Goal: Information Seeking & Learning: Find specific fact

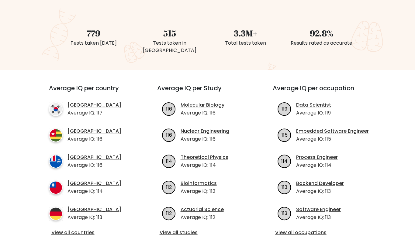
scroll to position [152, 0]
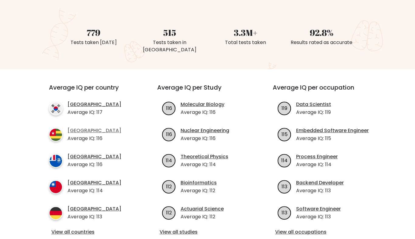
click at [68, 127] on link "[GEOGRAPHIC_DATA]" at bounding box center [95, 130] width 54 height 7
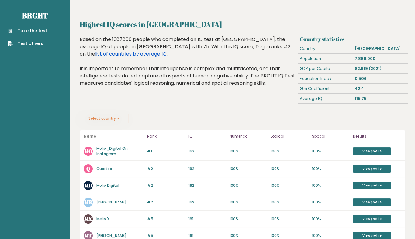
click at [167, 50] on link "list of countries by average IQ" at bounding box center [130, 53] width 71 height 7
click at [103, 119] on button "Select country" at bounding box center [104, 118] width 49 height 11
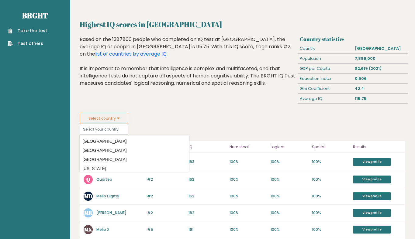
click at [125, 96] on div "Highest IQ scores in [GEOGRAPHIC_DATA] Based on the 1387800 people who complete…" at bounding box center [188, 74] width 220 height 77
click at [236, 129] on div "Select country Country [GEOGRAPHIC_DATA] [GEOGRAPHIC_DATA] [GEOGRAPHIC_DATA] [U…" at bounding box center [243, 124] width 326 height 22
click at [206, 148] on p "IQ" at bounding box center [207, 147] width 37 height 7
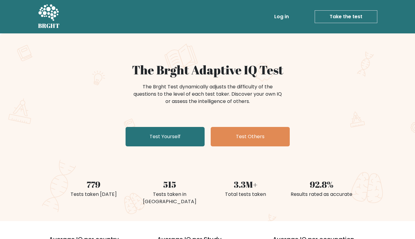
scroll to position [137, 0]
